Goal: Check status: Check status

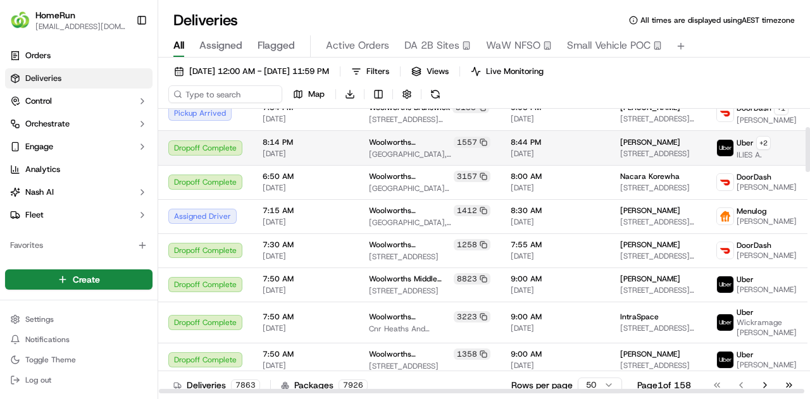
scroll to position [127, 0]
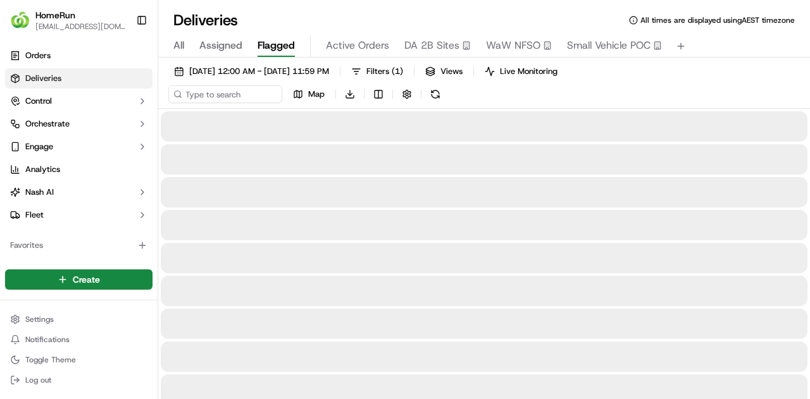
click at [262, 51] on span "Flagged" at bounding box center [275, 45] width 37 height 15
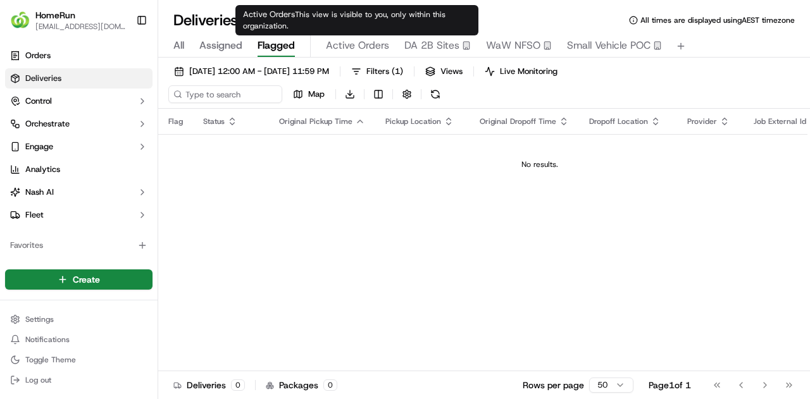
click at [369, 49] on span "Active Orders" at bounding box center [357, 45] width 63 height 15
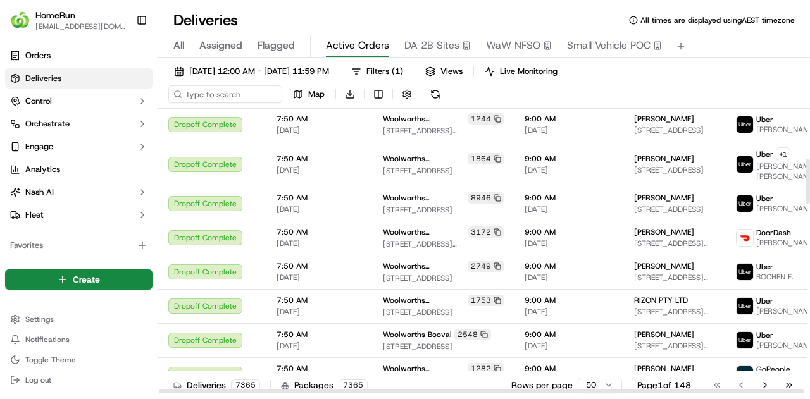
scroll to position [316, 0]
